Goal: Task Accomplishment & Management: Use online tool/utility

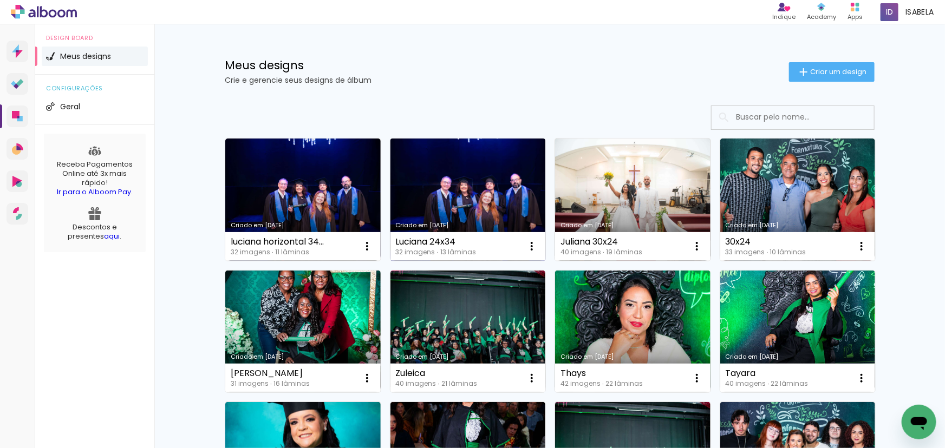
click at [468, 182] on link "Criado em [DATE]" at bounding box center [467, 200] width 155 height 122
